Goal: Information Seeking & Learning: Learn about a topic

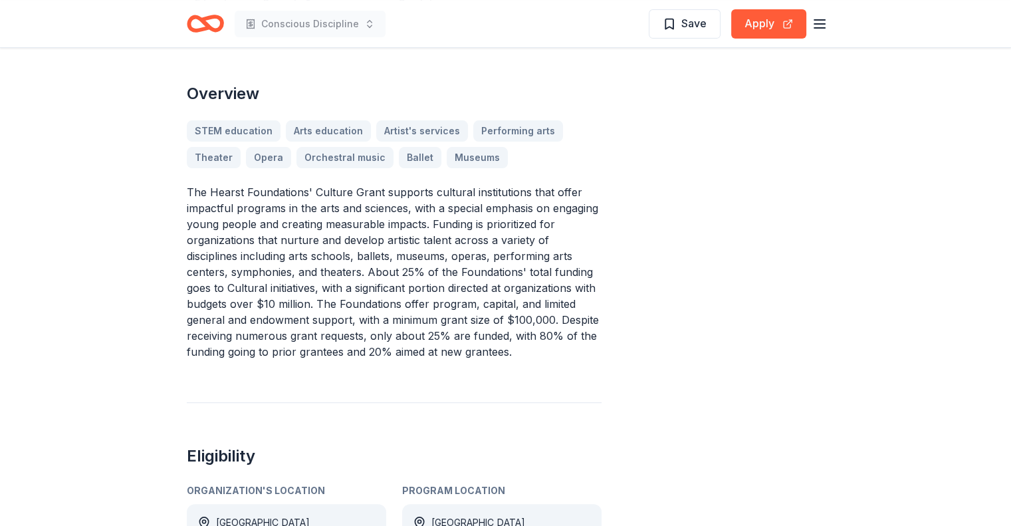
scroll to position [399, 0]
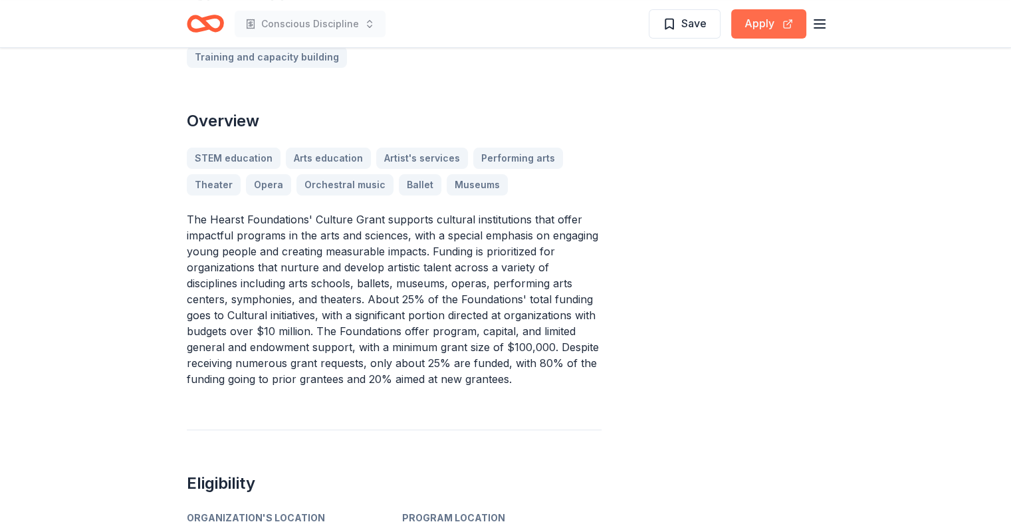
click at [765, 29] on button "Apply" at bounding box center [768, 23] width 75 height 29
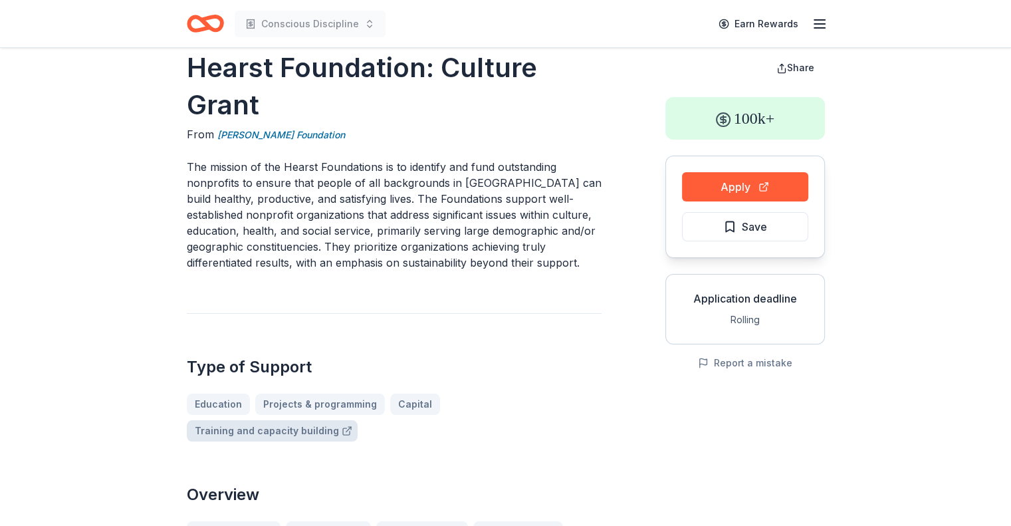
scroll to position [0, 0]
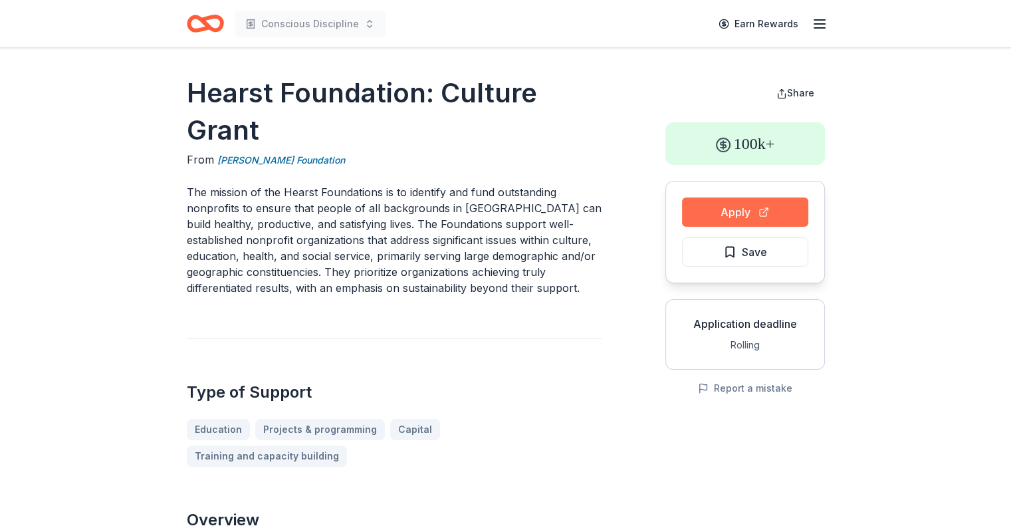
click at [741, 205] on button "Apply" at bounding box center [745, 211] width 126 height 29
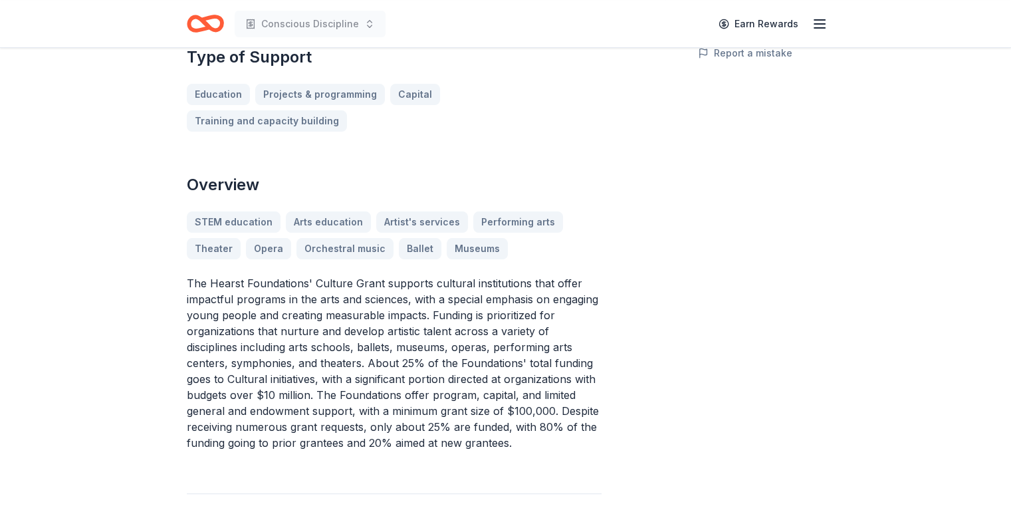
scroll to position [88, 0]
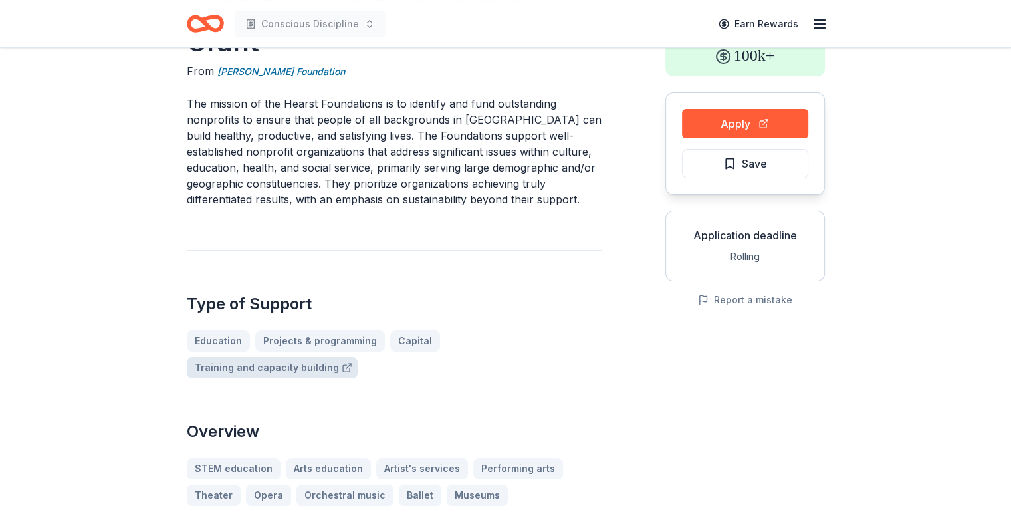
click at [358, 357] on link "Training and capacity building" at bounding box center [272, 367] width 171 height 21
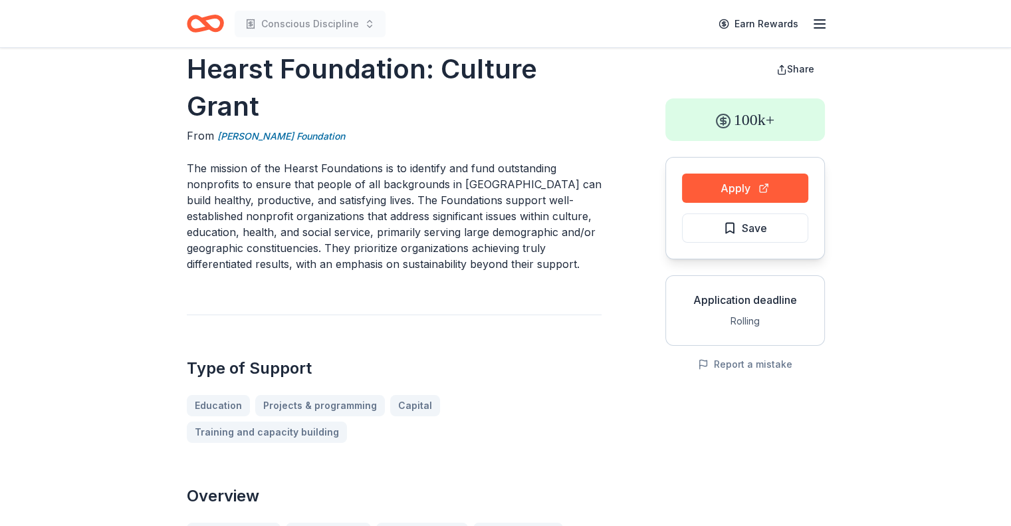
scroll to position [0, 0]
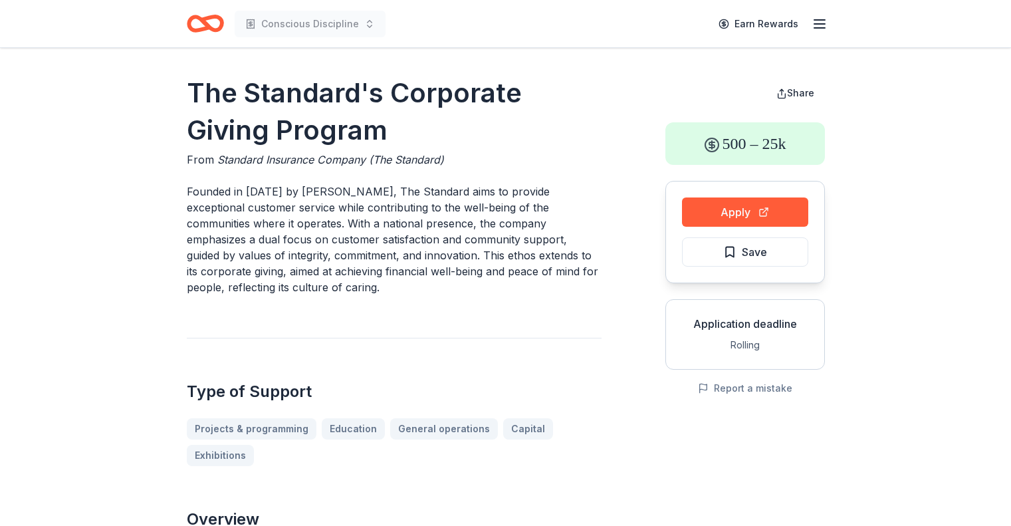
scroll to position [266, 0]
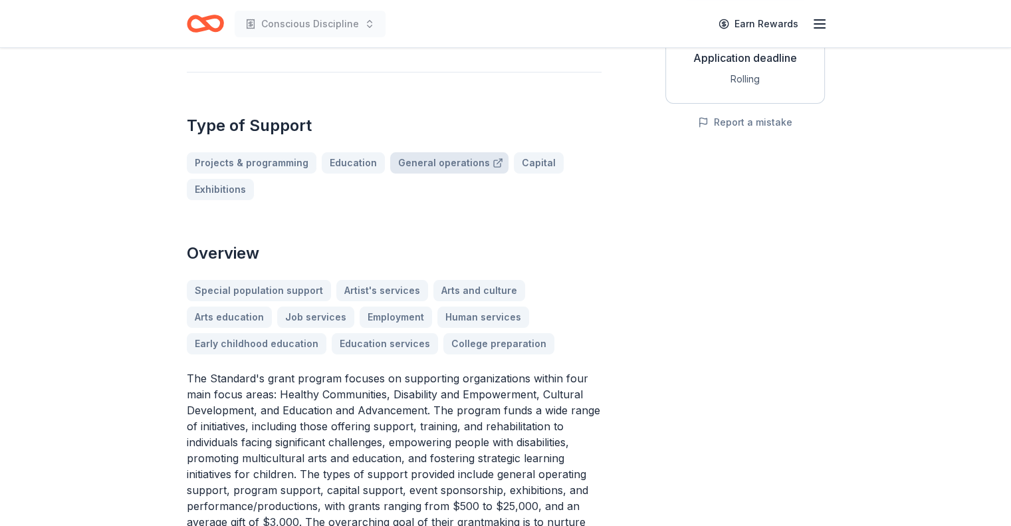
click at [436, 168] on link "General operations" at bounding box center [449, 162] width 118 height 21
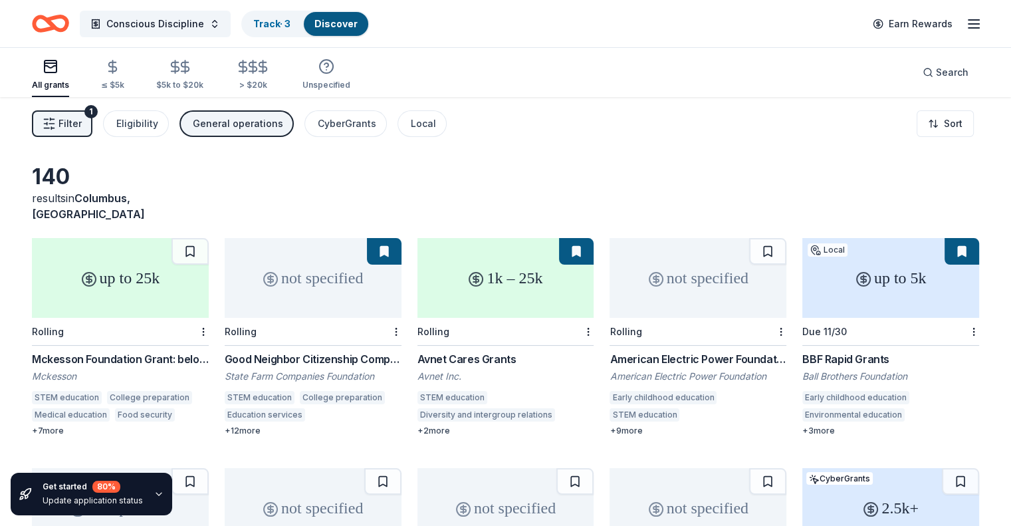
click at [133, 351] on div "Mckesson Foundation Grant: below $25,000" at bounding box center [120, 359] width 177 height 16
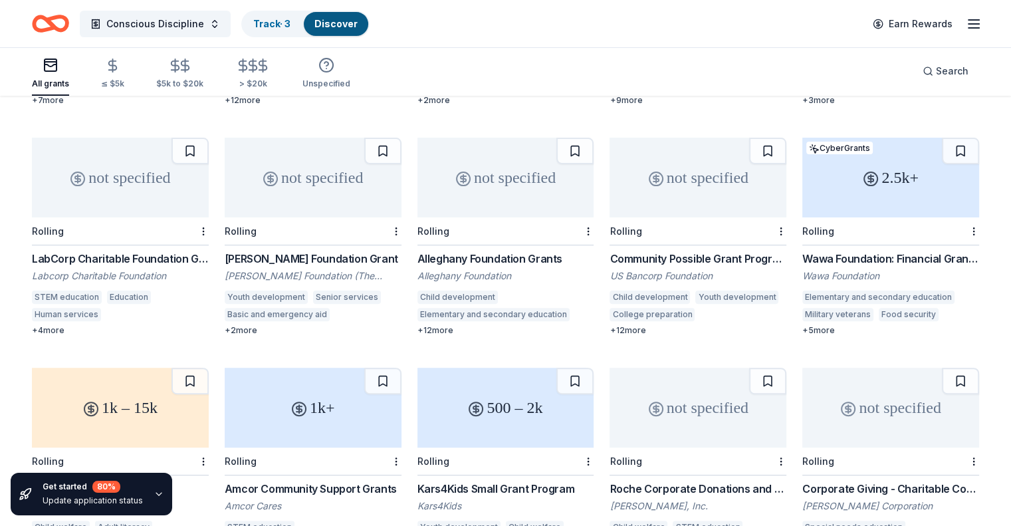
scroll to position [354, 0]
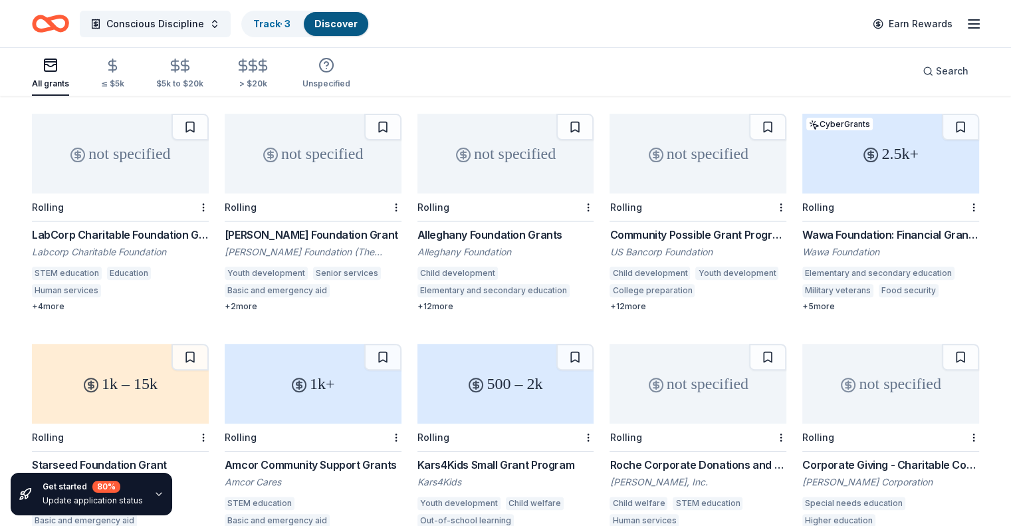
click at [842, 227] on div "Wawa Foundation: Financial Grants (Grants over $2,500)" at bounding box center [891, 235] width 177 height 16
click at [942, 114] on button at bounding box center [960, 127] width 37 height 27
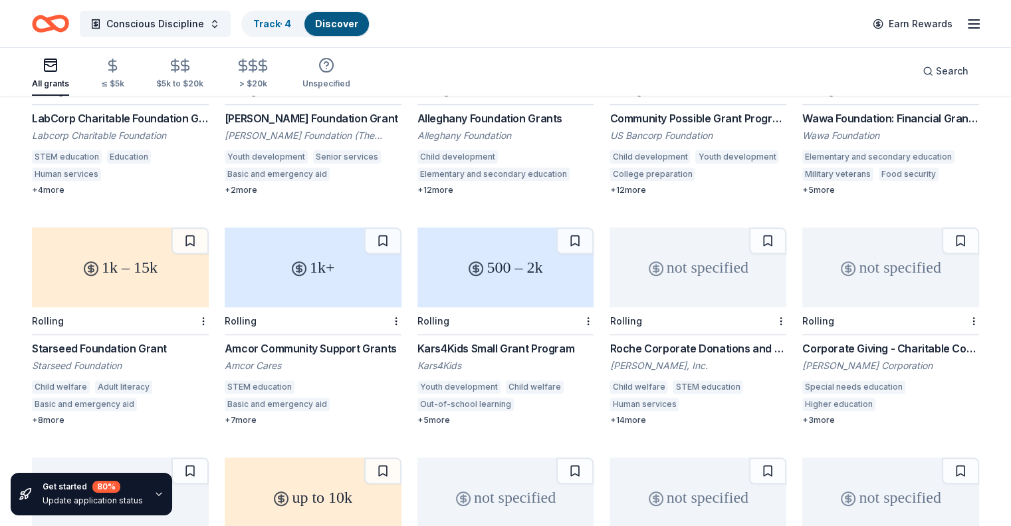
scroll to position [532, 0]
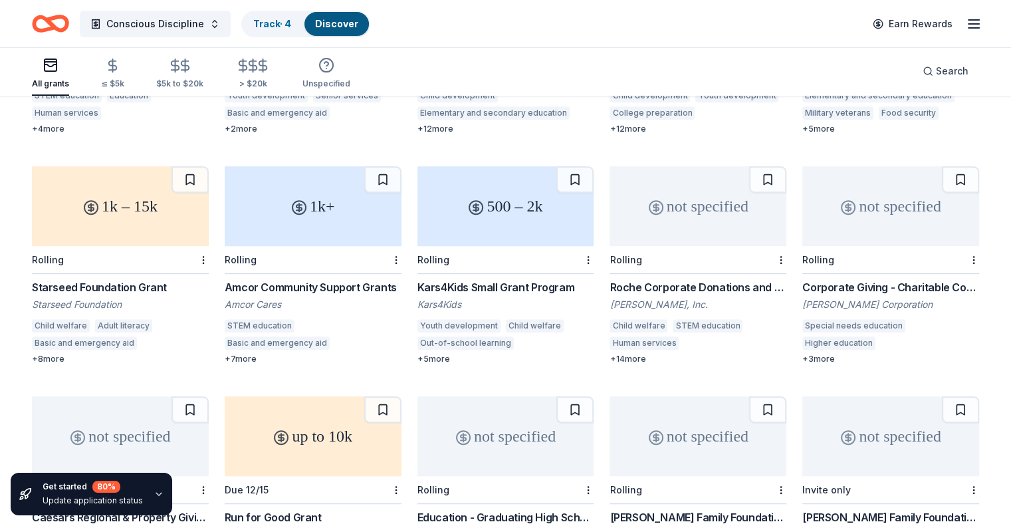
click at [856, 229] on div "not specified" at bounding box center [891, 206] width 177 height 80
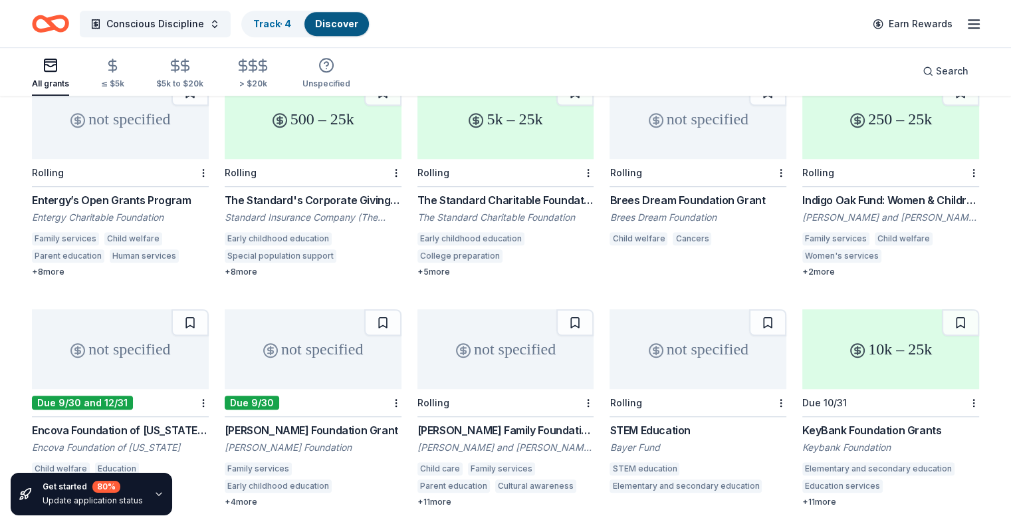
scroll to position [1090, 0]
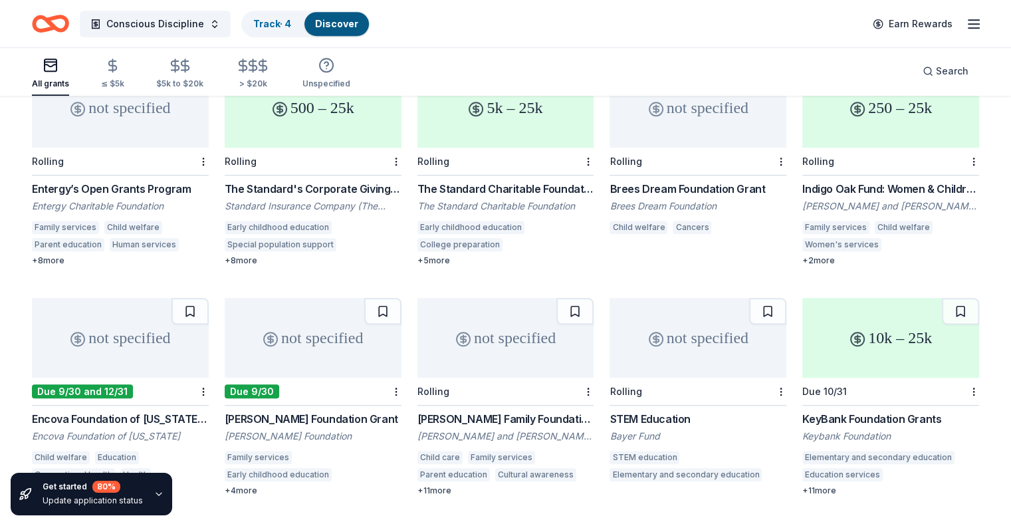
click at [328, 181] on div "The Standard's Corporate Giving Program" at bounding box center [313, 189] width 177 height 16
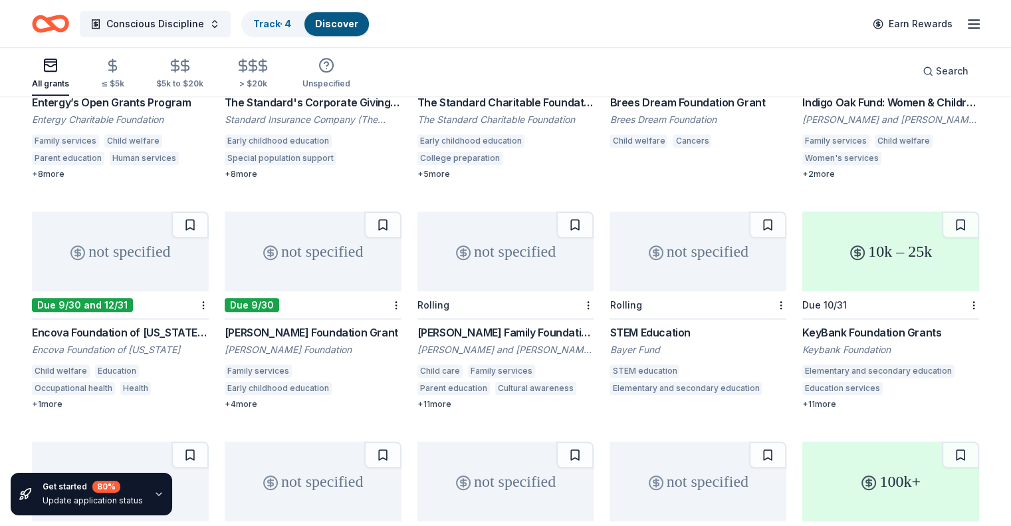
scroll to position [1179, 0]
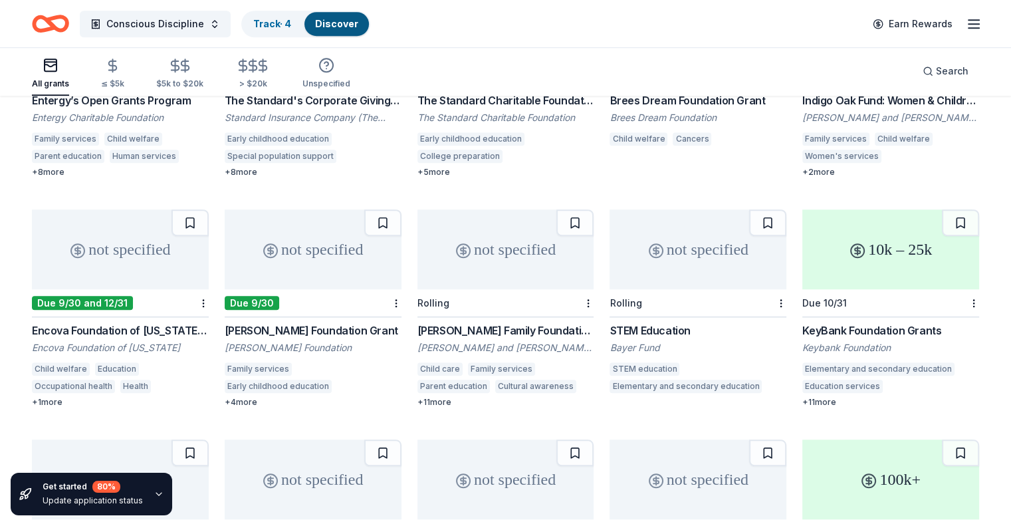
click at [157, 322] on div "Encova Foundation of West Virginia Grants" at bounding box center [120, 330] width 177 height 16
click at [296, 322] on div "Dirk Nowitzki Foundation Grant" at bounding box center [313, 330] width 177 height 16
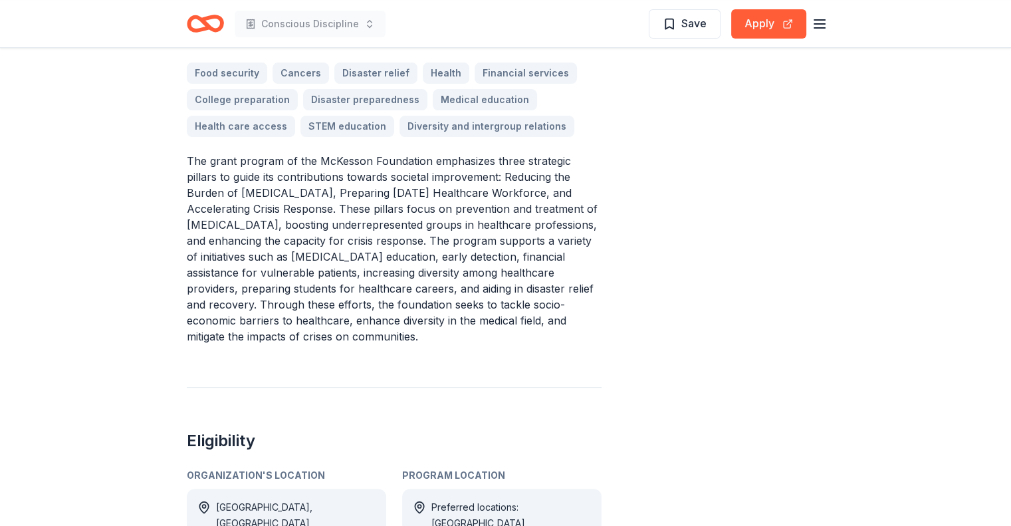
scroll to position [576, 0]
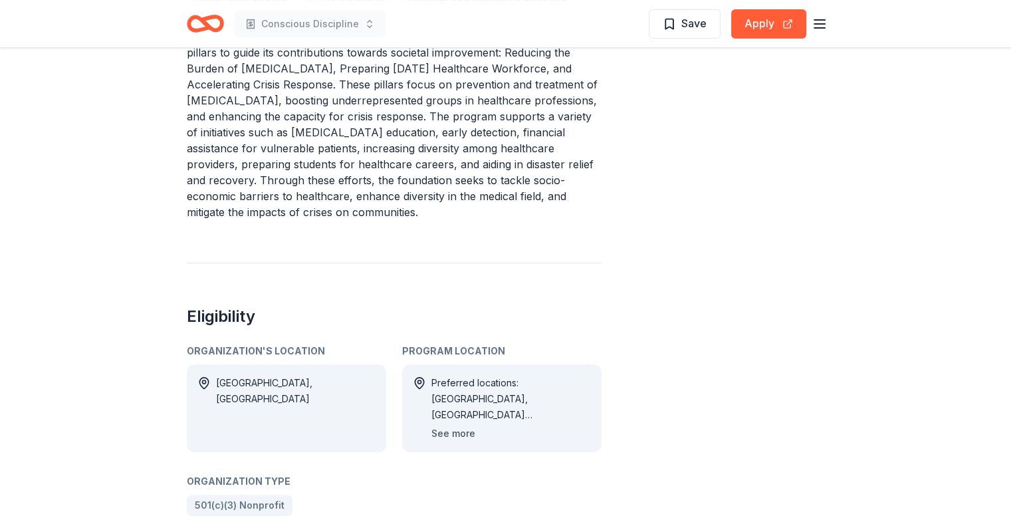
click at [449, 426] on button "See more" at bounding box center [454, 434] width 44 height 16
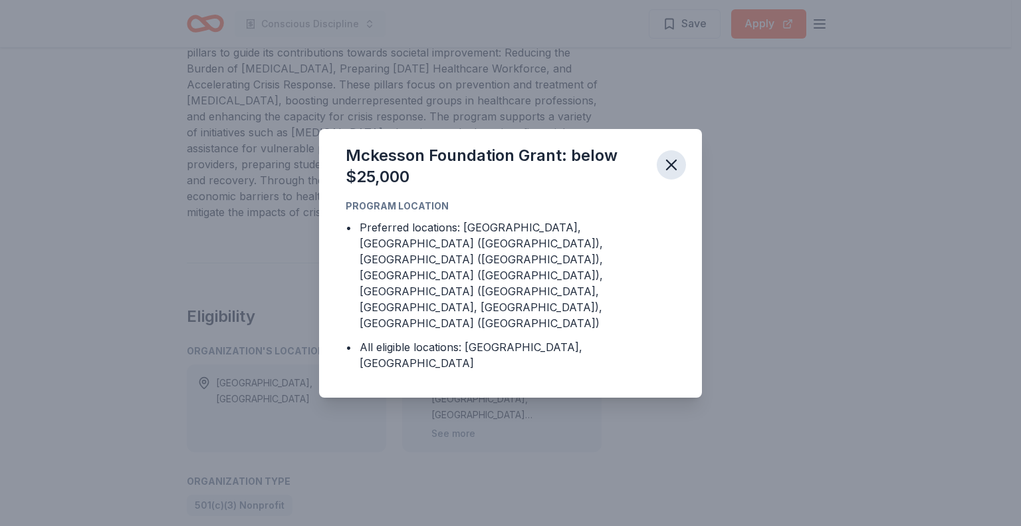
click at [678, 174] on icon "button" at bounding box center [671, 165] width 19 height 19
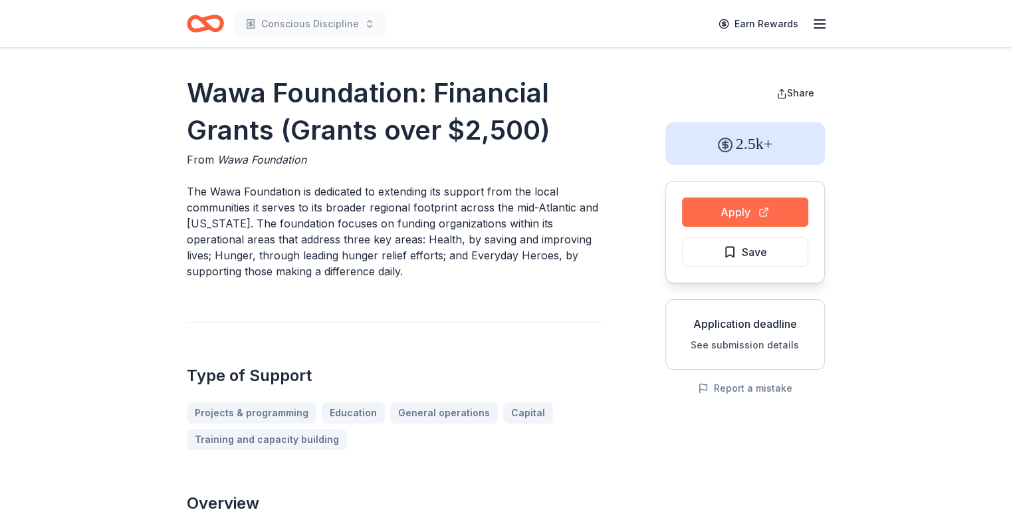
click at [769, 212] on button "Apply" at bounding box center [745, 211] width 126 height 29
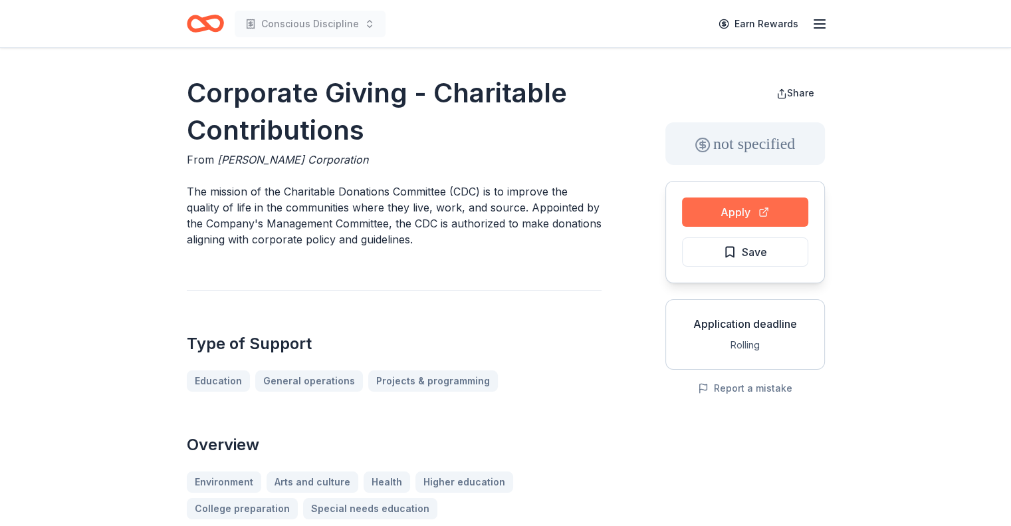
click at [775, 206] on button "Apply" at bounding box center [745, 211] width 126 height 29
click at [720, 208] on button "Apply" at bounding box center [745, 211] width 126 height 29
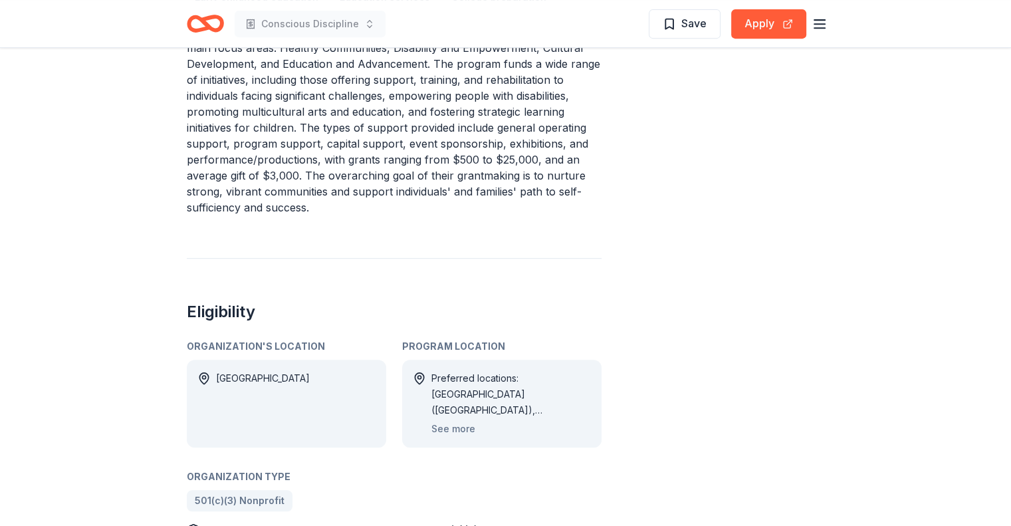
scroll to position [620, 0]
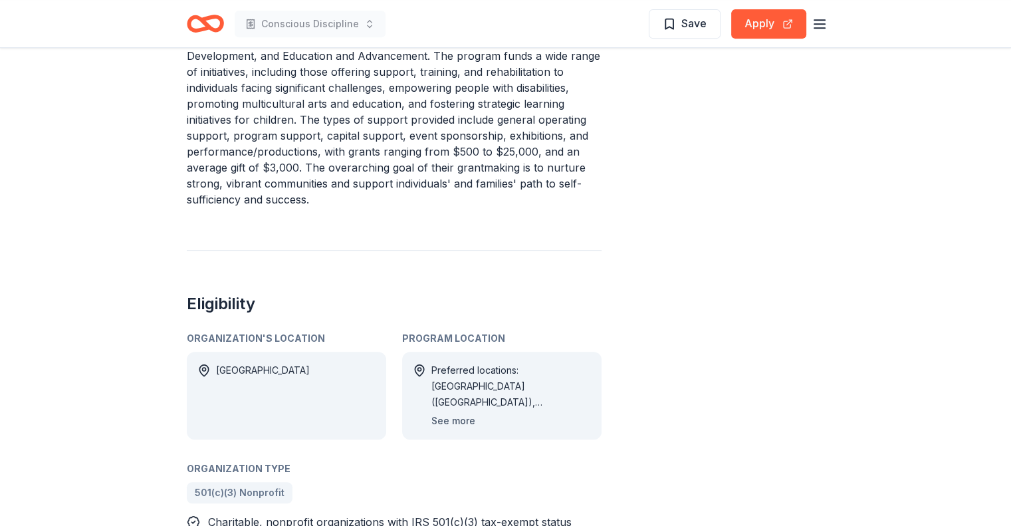
click at [461, 422] on button "See more" at bounding box center [454, 421] width 44 height 16
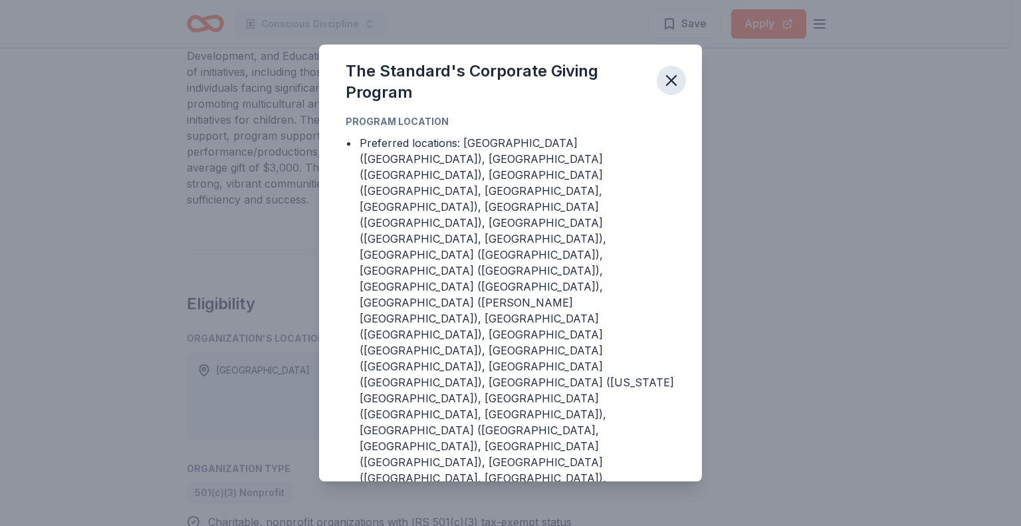
click at [674, 90] on icon "button" at bounding box center [671, 80] width 19 height 19
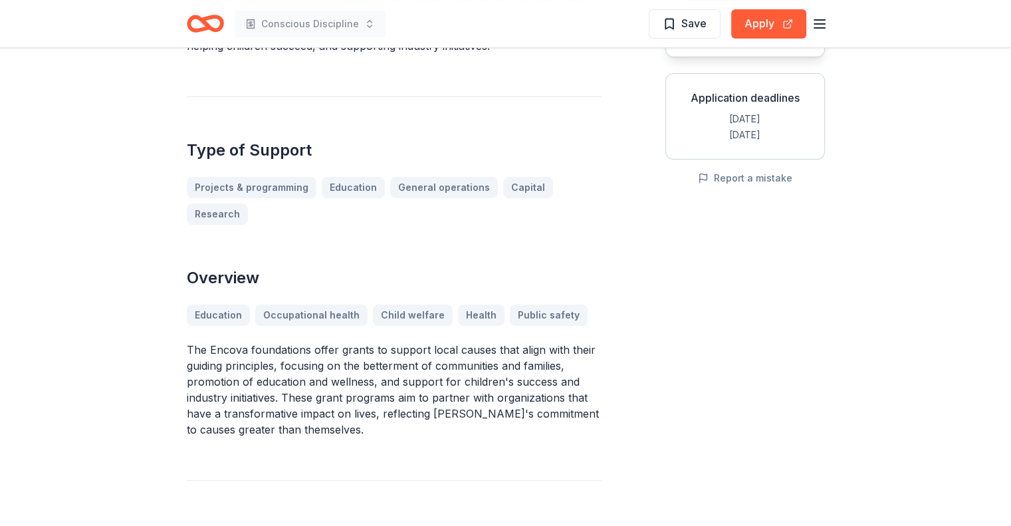
scroll to position [221, 0]
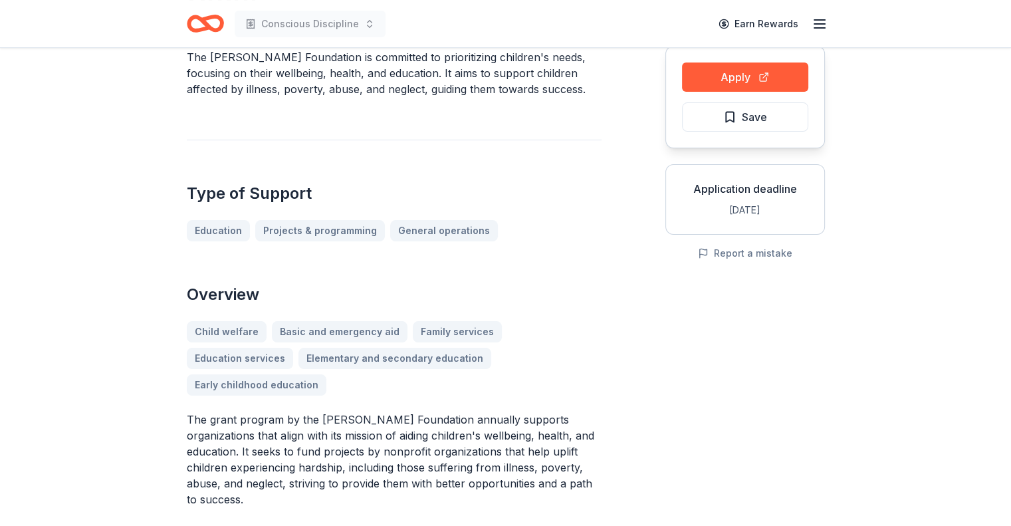
scroll to position [44, 0]
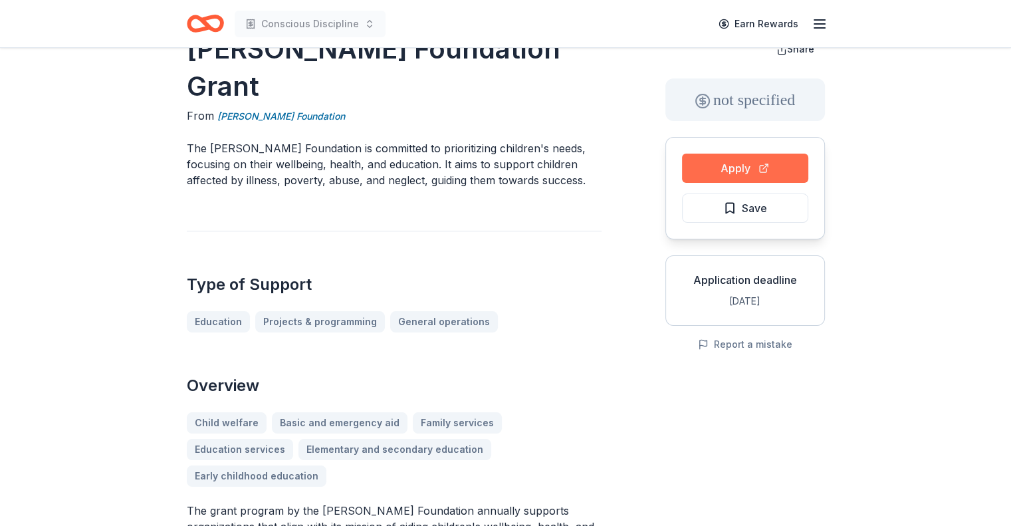
click at [779, 170] on button "Apply" at bounding box center [745, 168] width 126 height 29
